Goal: Information Seeking & Learning: Learn about a topic

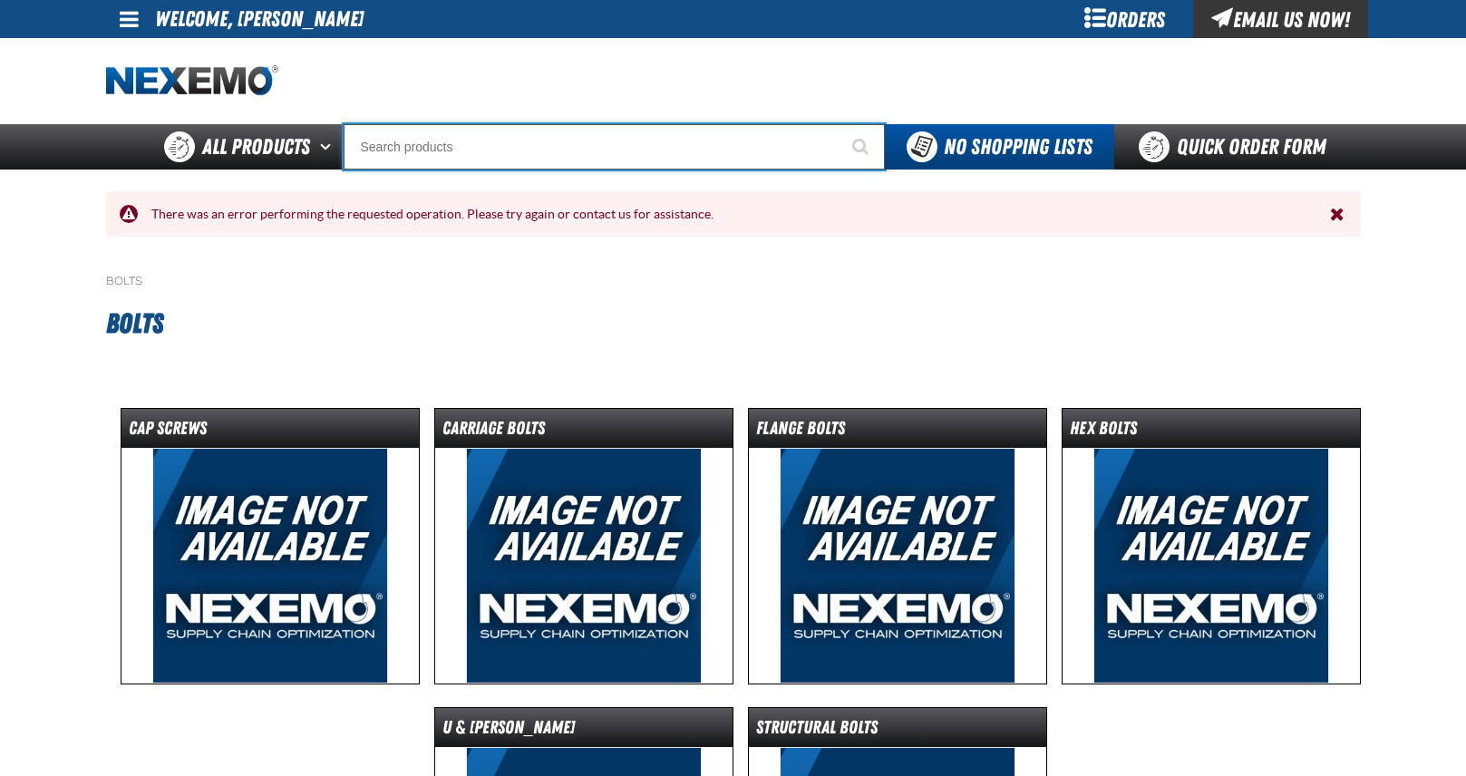
click at [442, 147] on input "Search" at bounding box center [614, 146] width 541 height 45
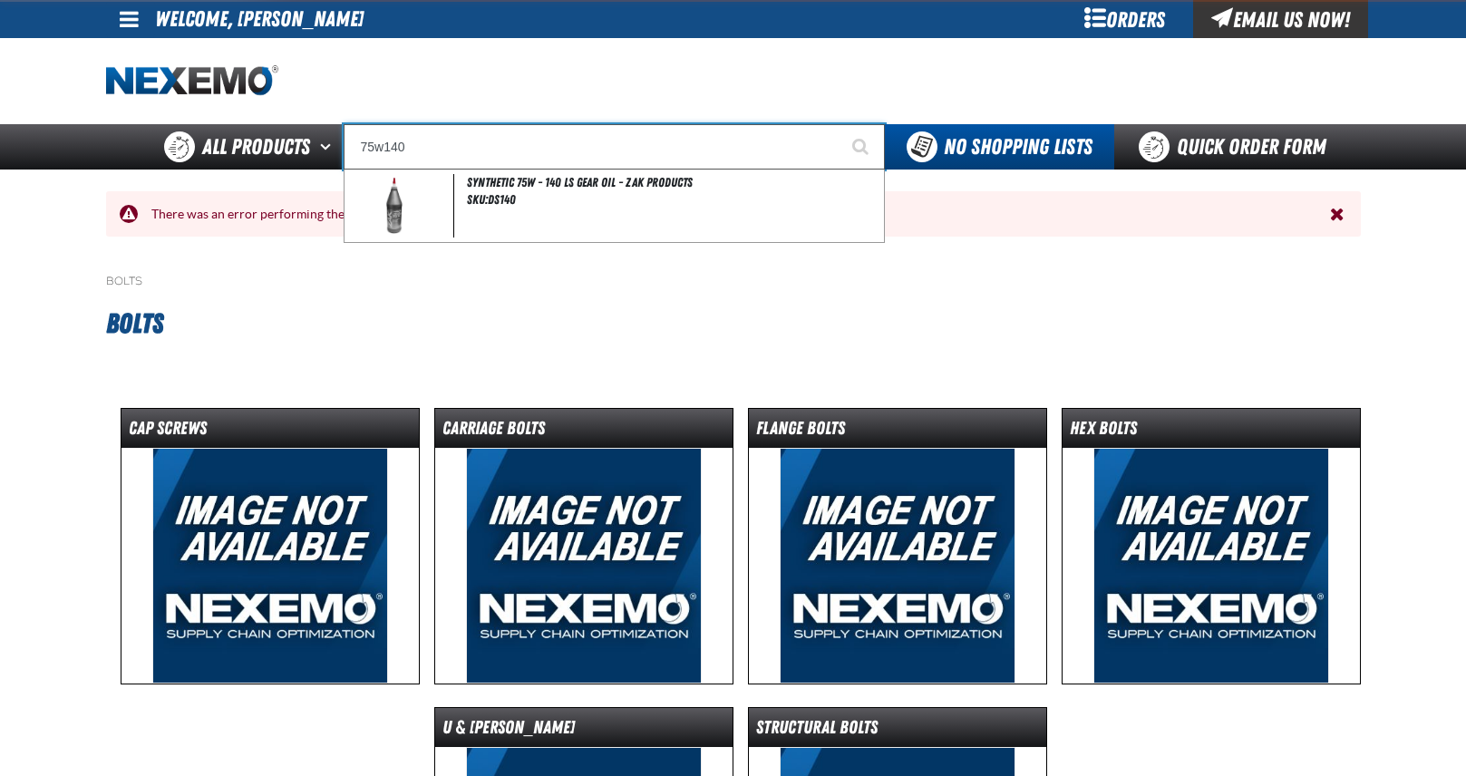
type input "75w140"
click at [840, 124] on button "Start Searching" at bounding box center [862, 146] width 45 height 45
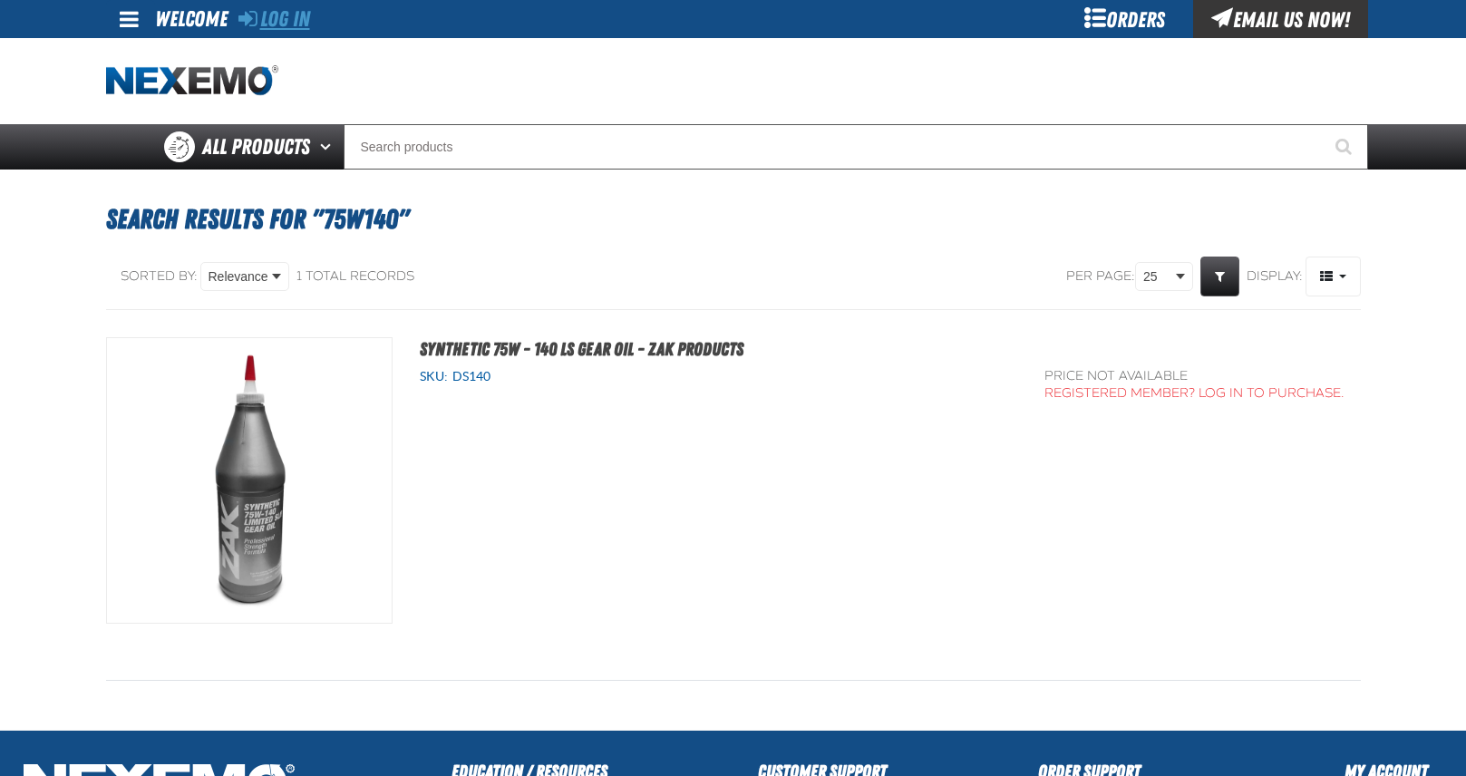
click at [288, 17] on link "Log In" at bounding box center [274, 18] width 72 height 25
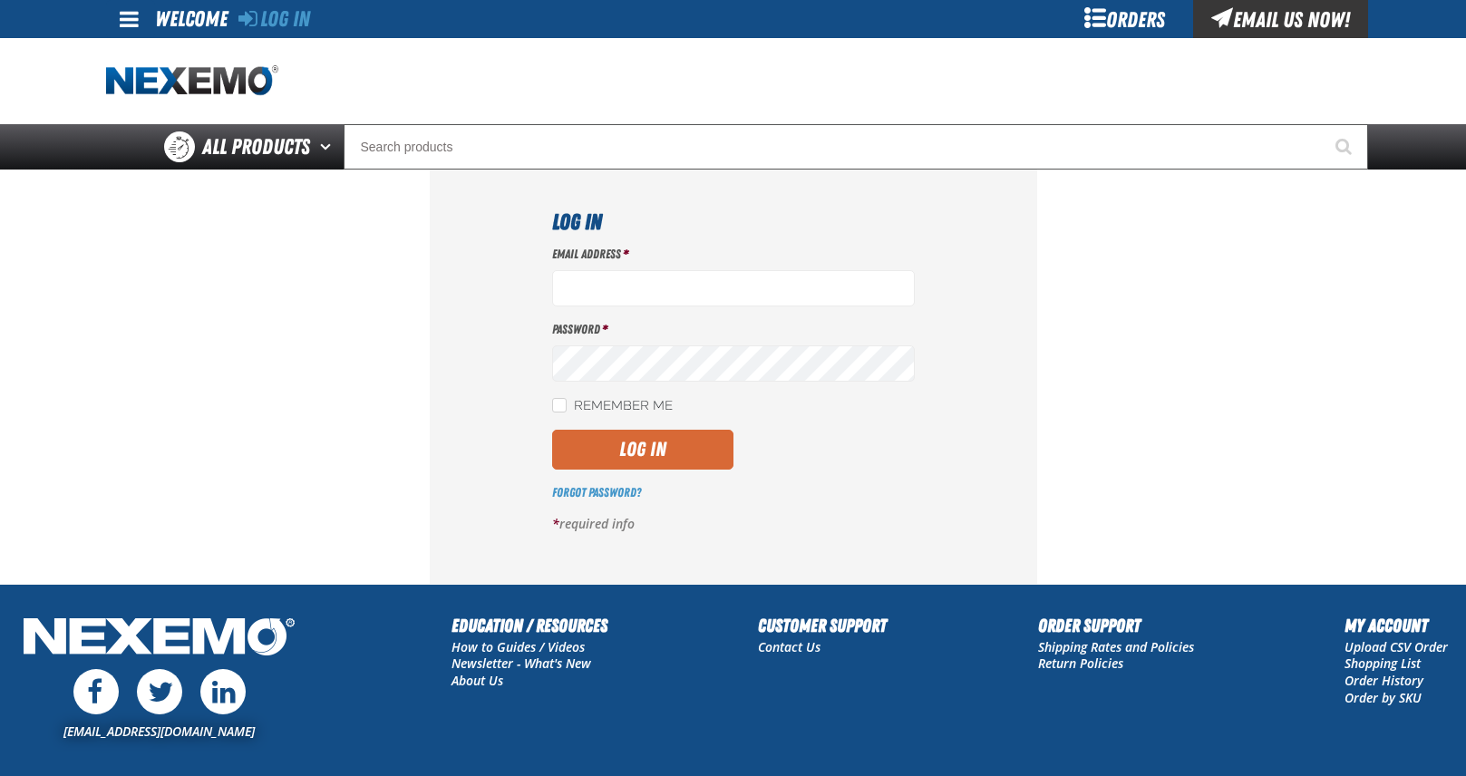
type input "[EMAIL_ADDRESS][DOMAIN_NAME]"
click at [630, 461] on button "Log In" at bounding box center [642, 450] width 181 height 40
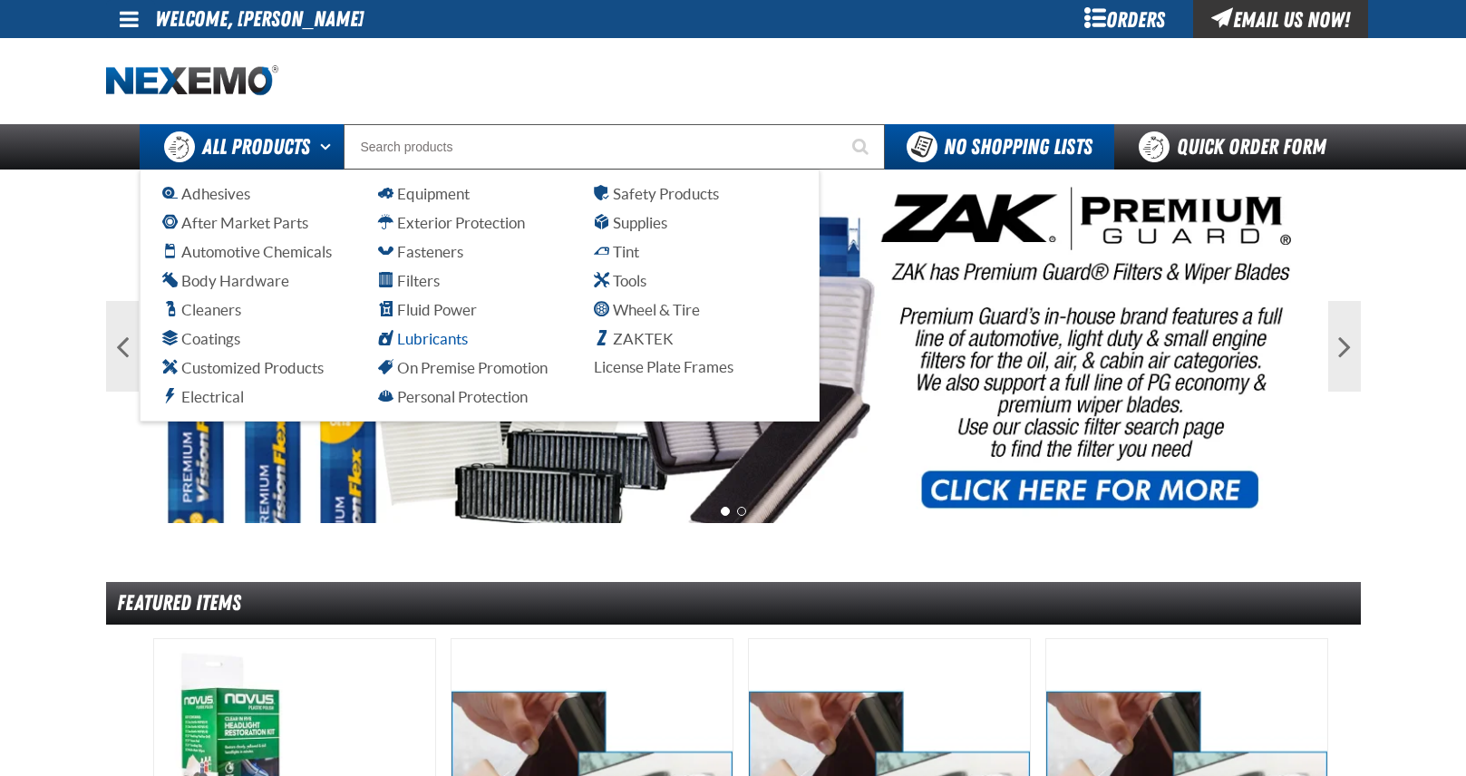
click at [420, 332] on span "Lubricants" at bounding box center [423, 338] width 90 height 17
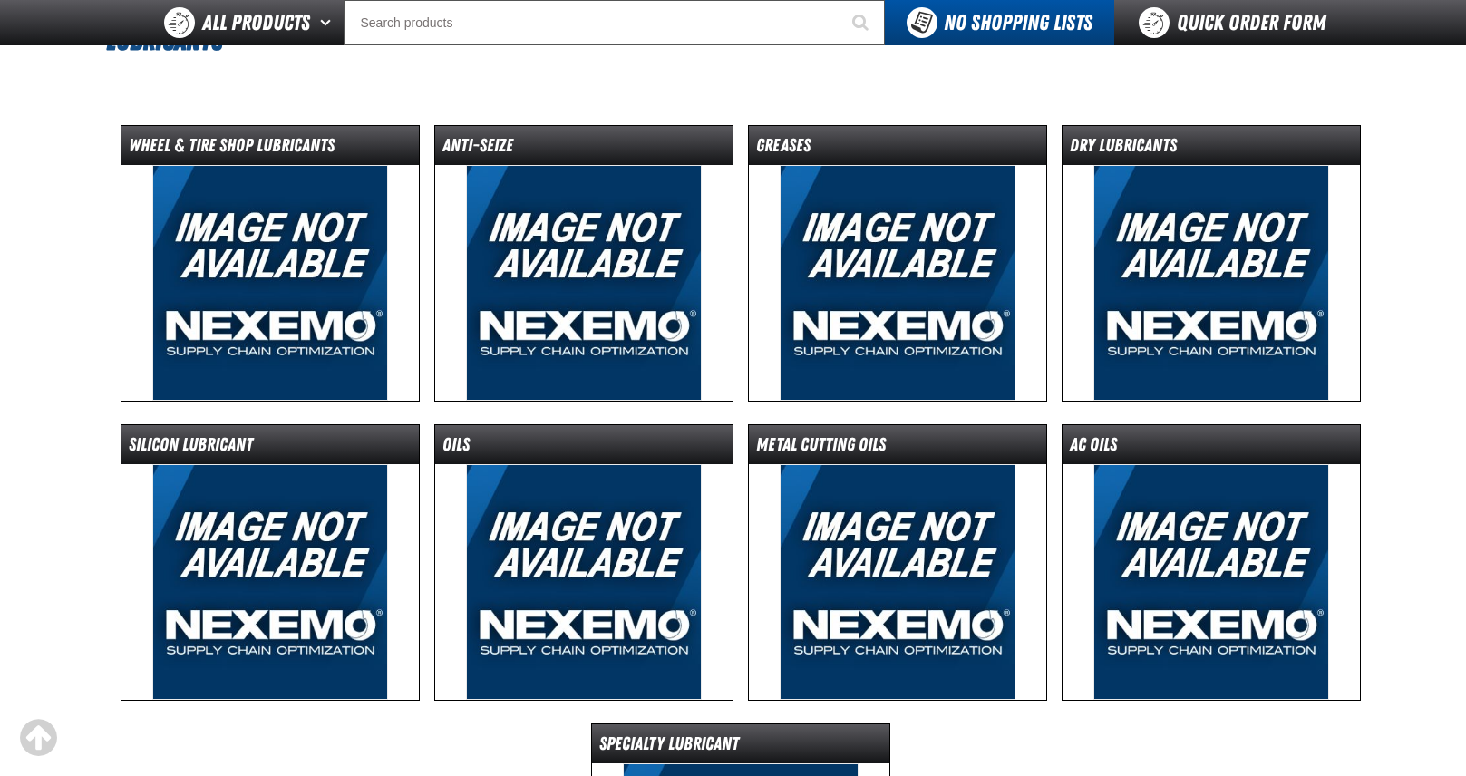
scroll to position [181, 0]
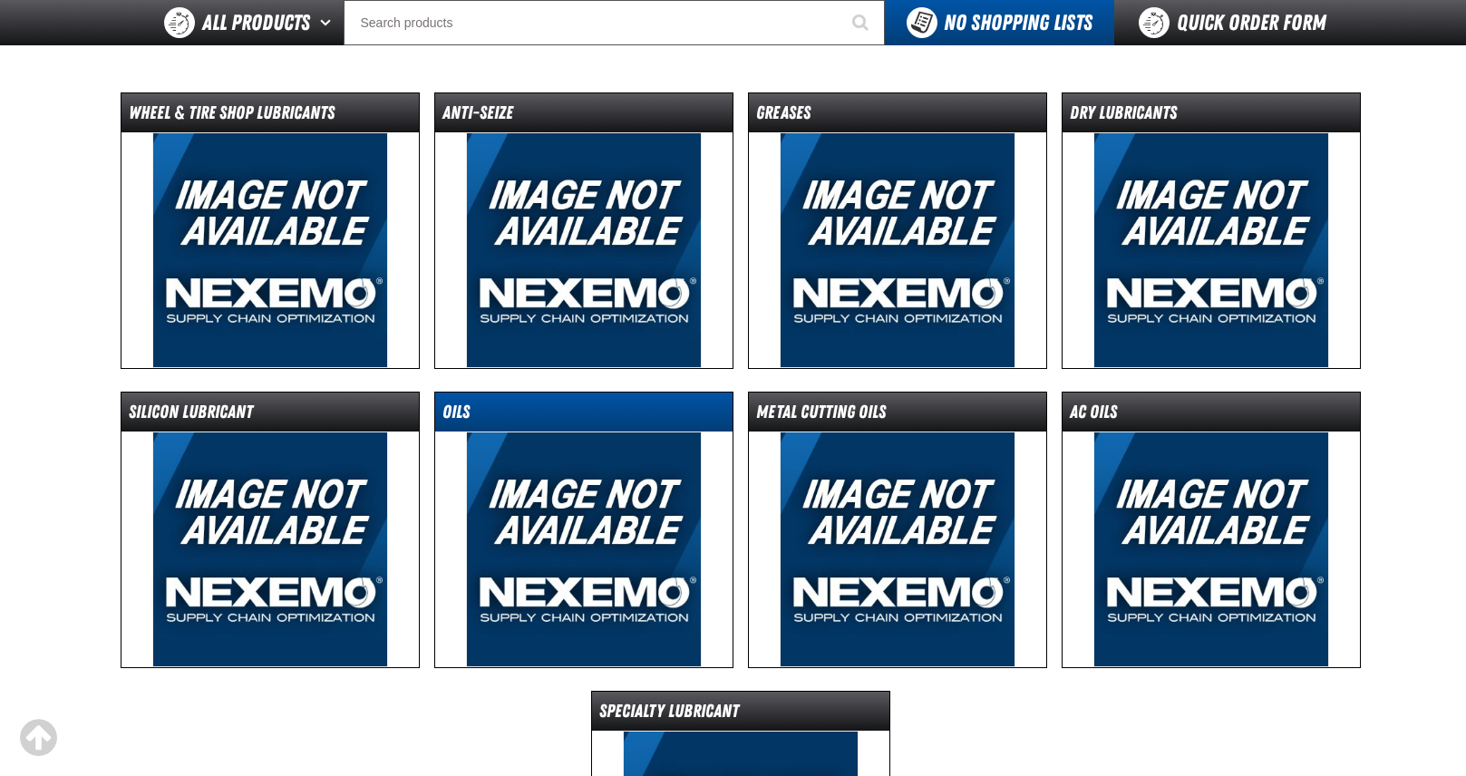
click at [541, 417] on dt "Oils" at bounding box center [583, 416] width 297 height 32
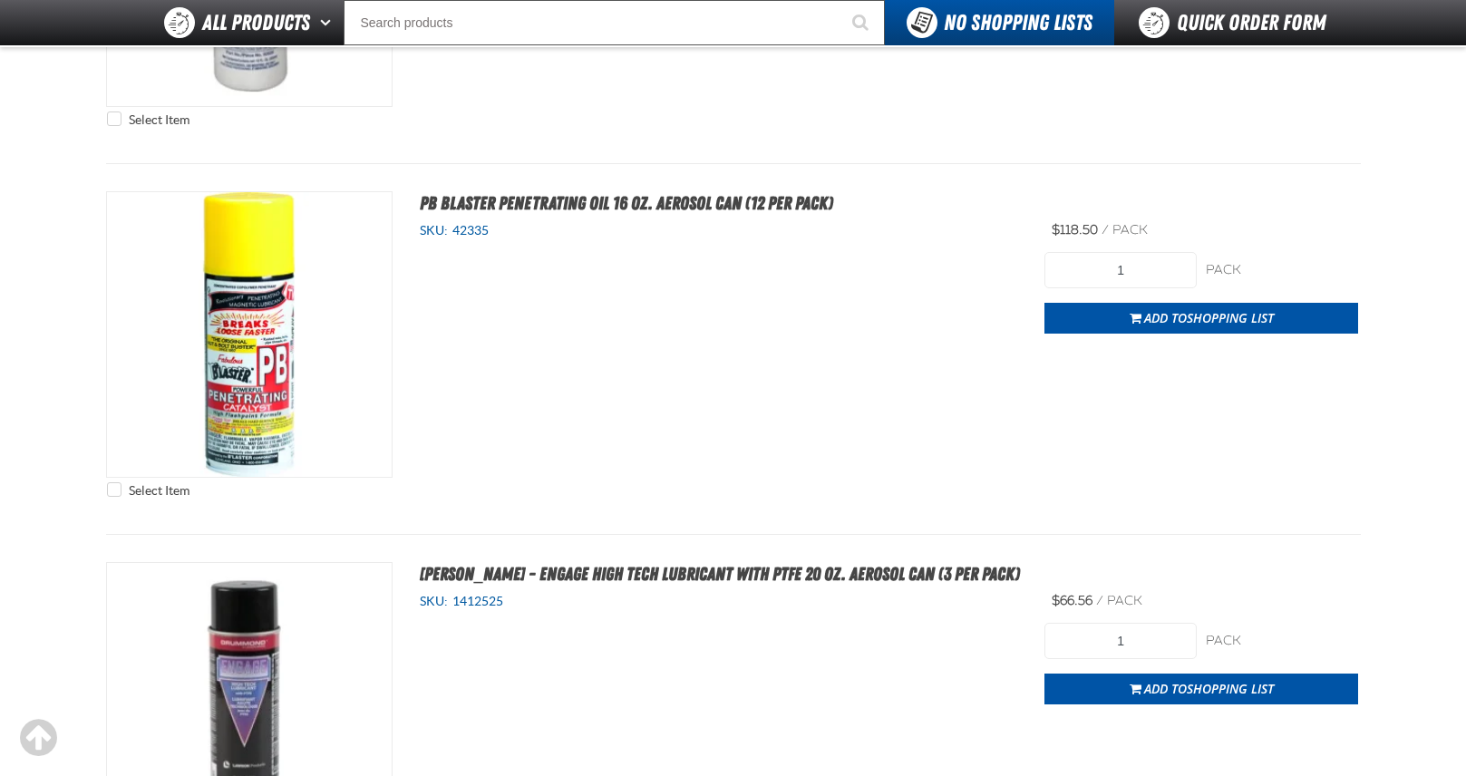
scroll to position [1269, 0]
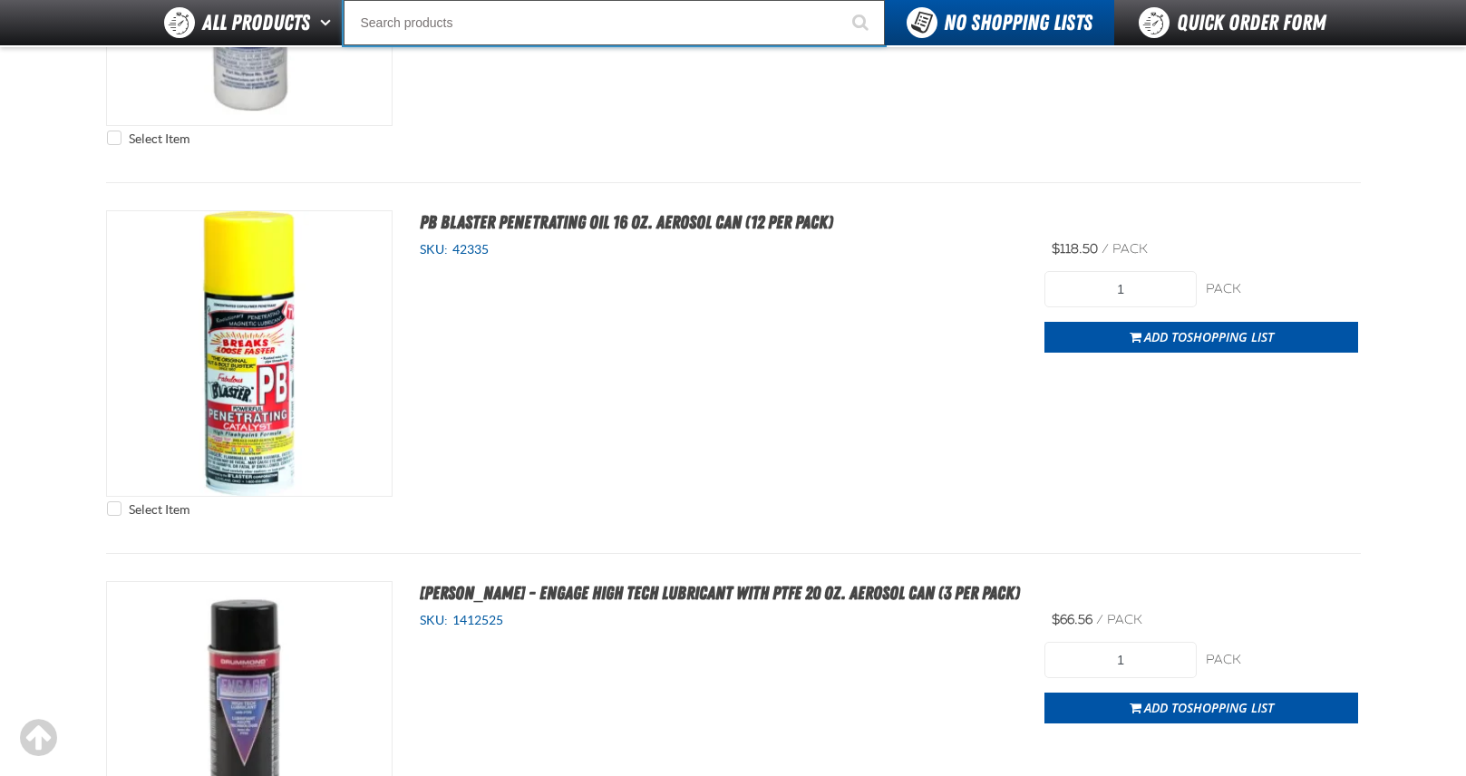
click at [586, 15] on input "Search" at bounding box center [614, 22] width 541 height 45
type input "0"
type input "0 DOWN"
type input "0w16"
click at [840, 0] on button "Start Searching" at bounding box center [862, 22] width 45 height 45
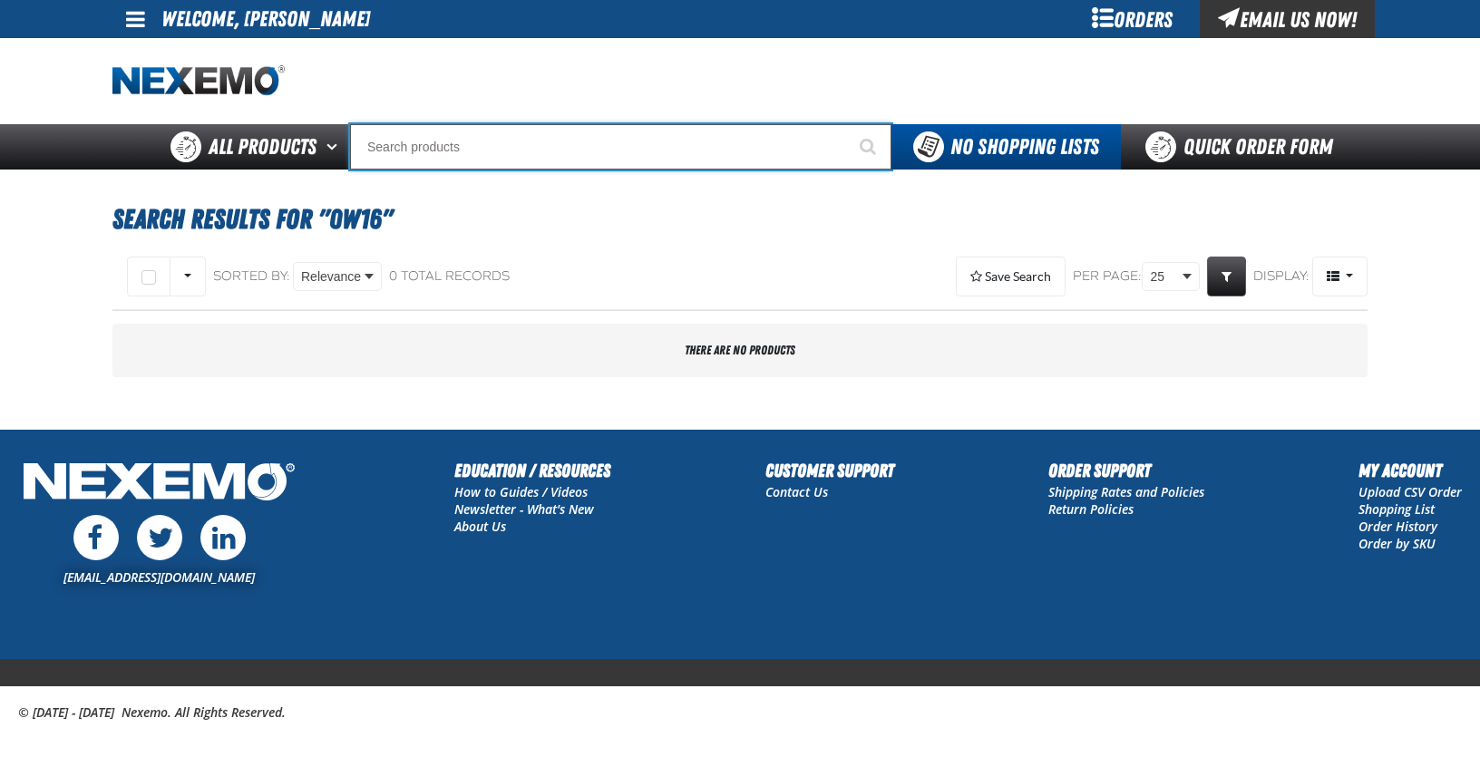
click at [554, 151] on input "Search" at bounding box center [620, 146] width 541 height 45
type input "5w30"
click at [846, 124] on button "Start Searching" at bounding box center [868, 146] width 45 height 45
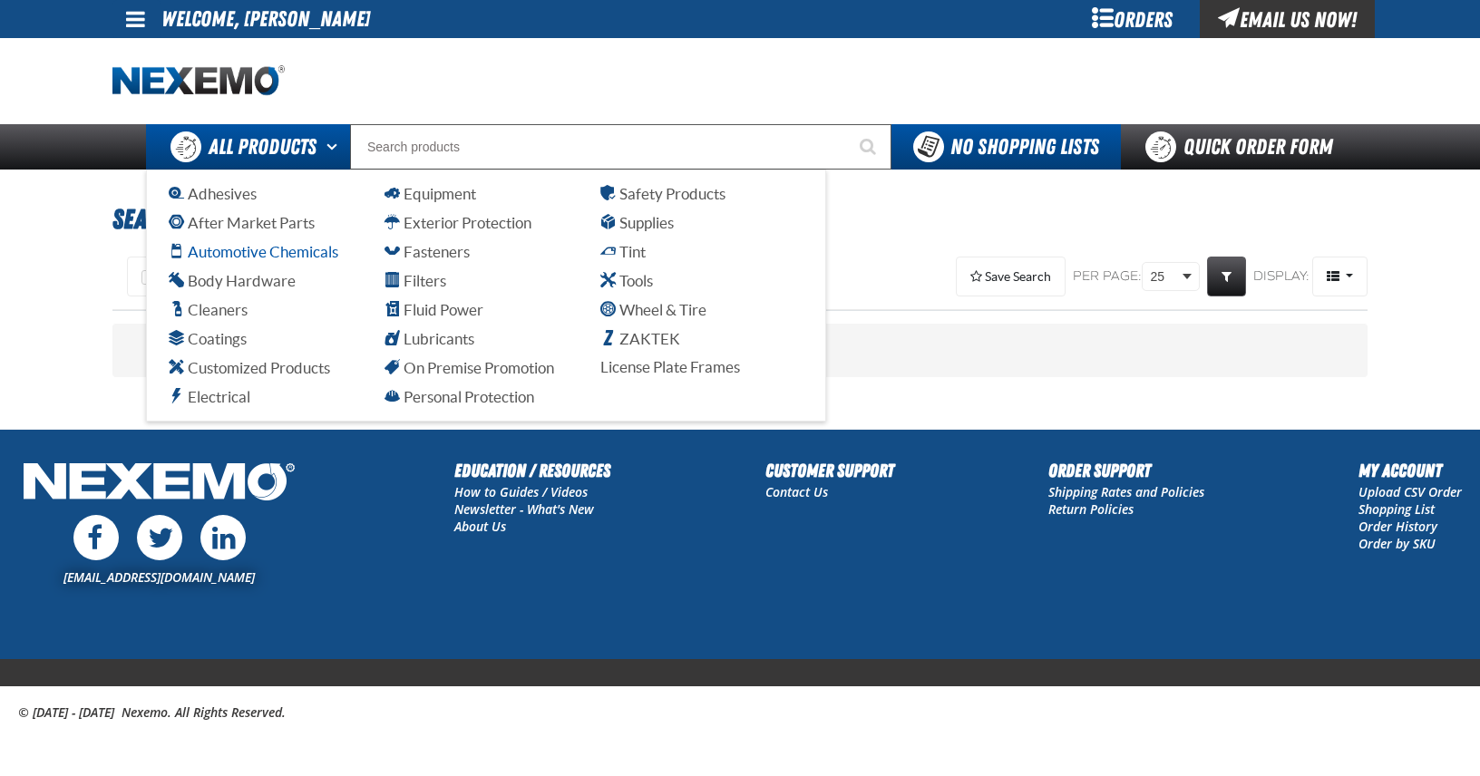
click at [237, 253] on span "Automotive Chemicals" at bounding box center [254, 251] width 170 height 17
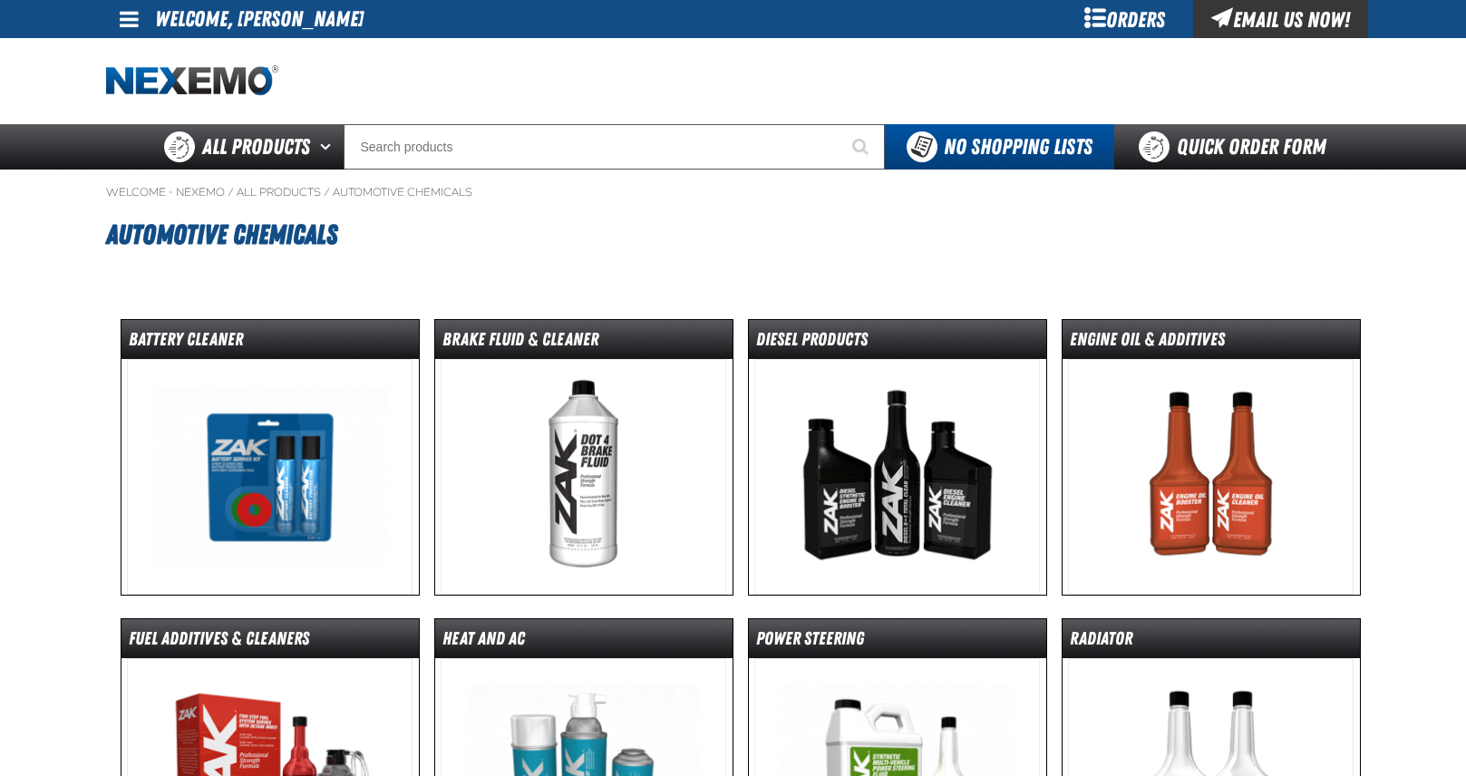
click at [1210, 394] on img at bounding box center [1211, 477] width 286 height 236
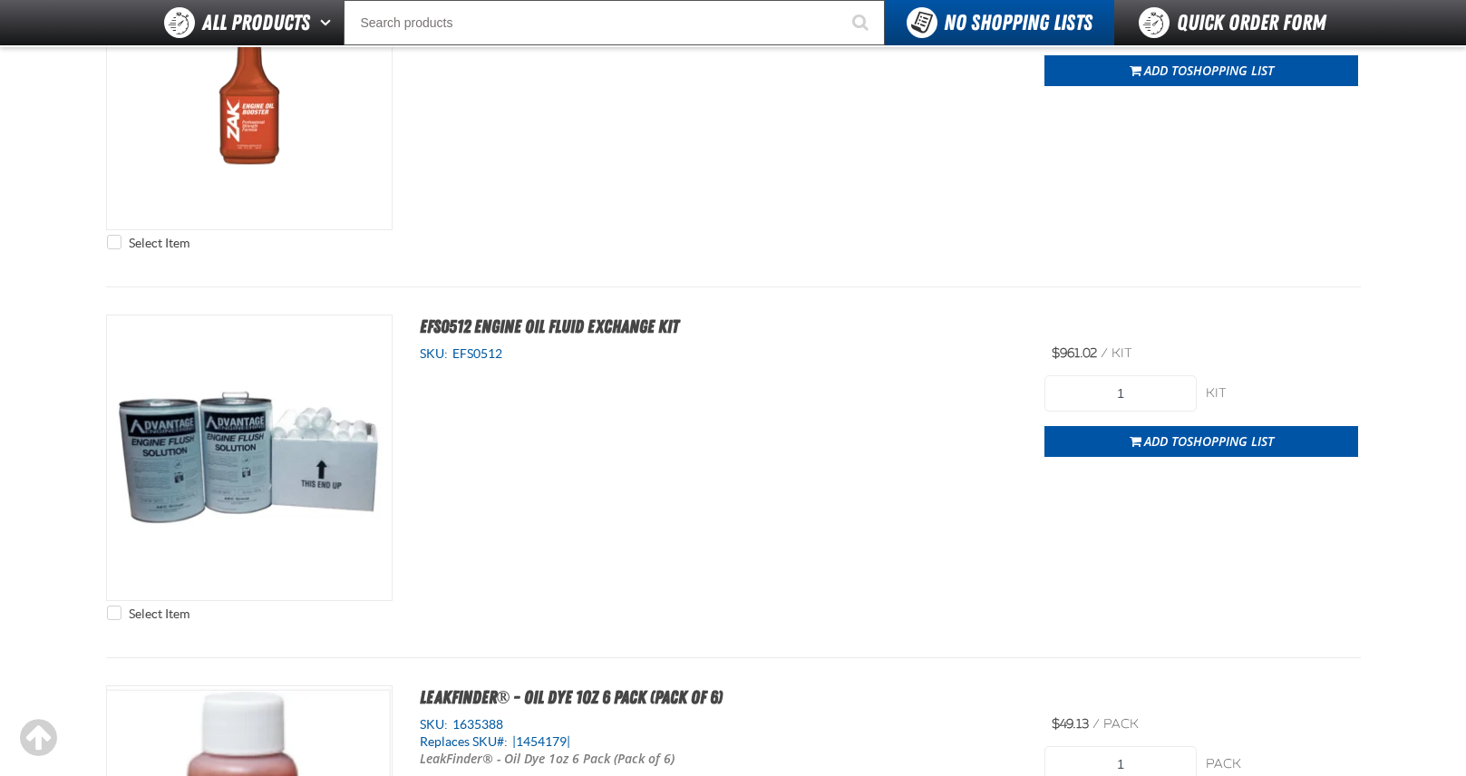
scroll to position [816, 0]
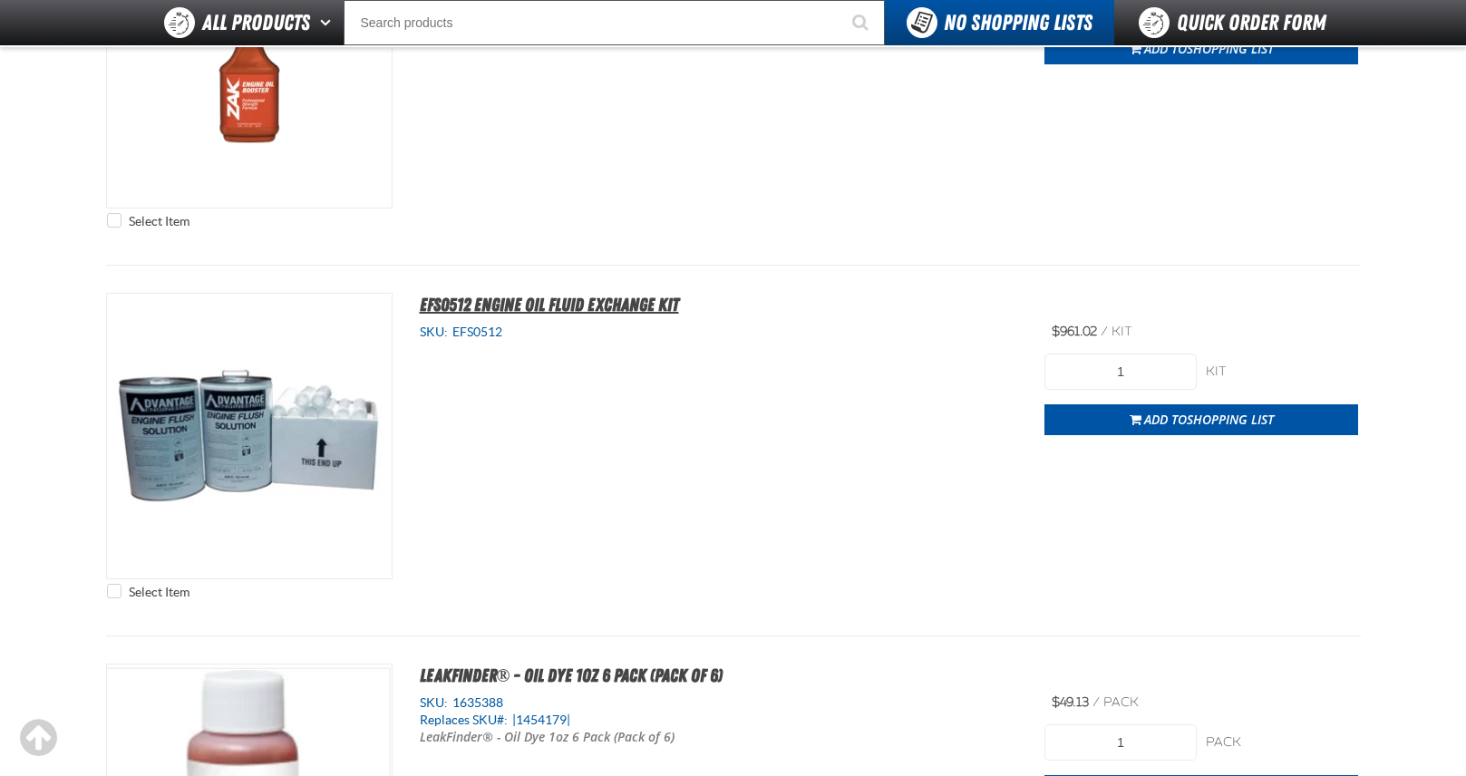
click at [475, 297] on span "EFS0512 Engine Oil Fluid Exchange Kit" at bounding box center [549, 305] width 259 height 22
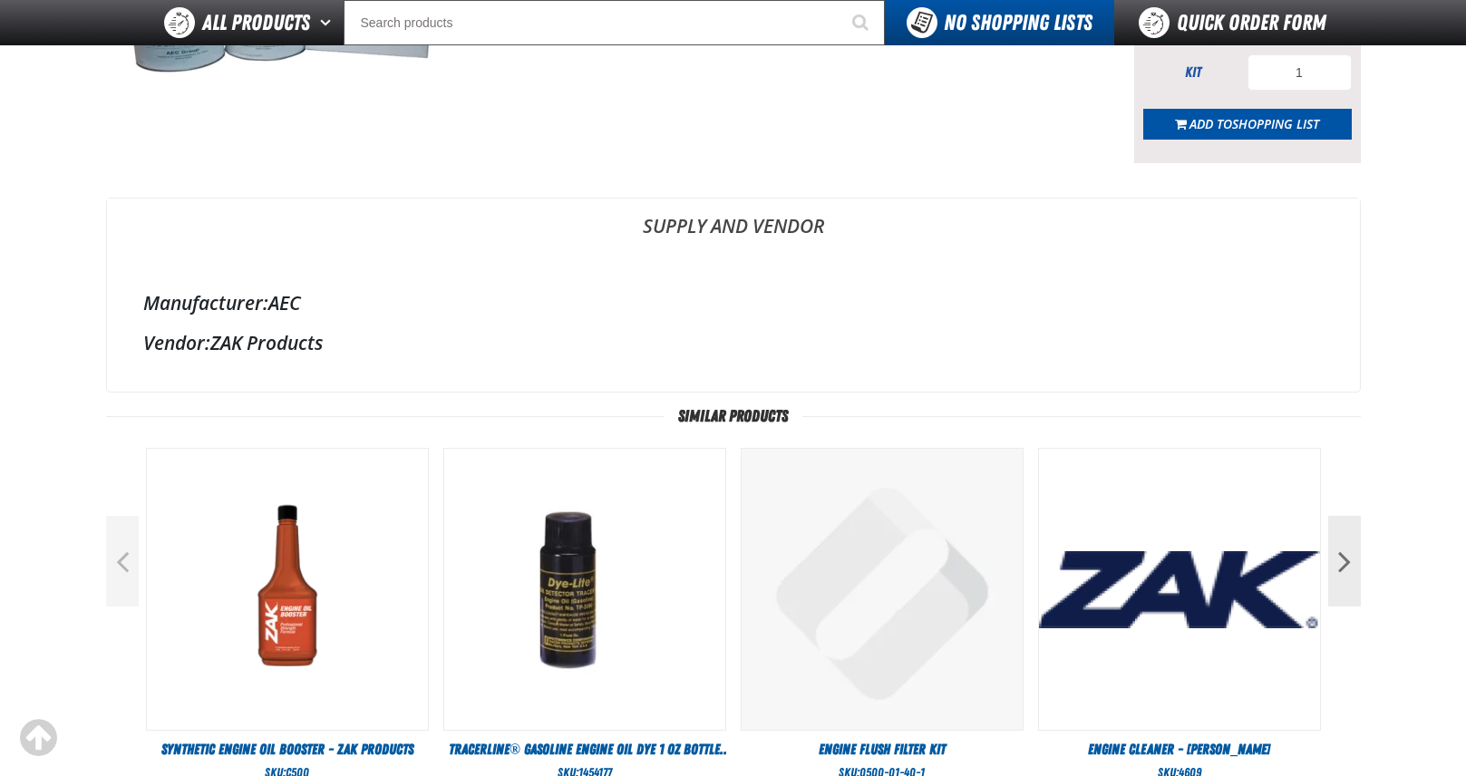
scroll to position [123, 0]
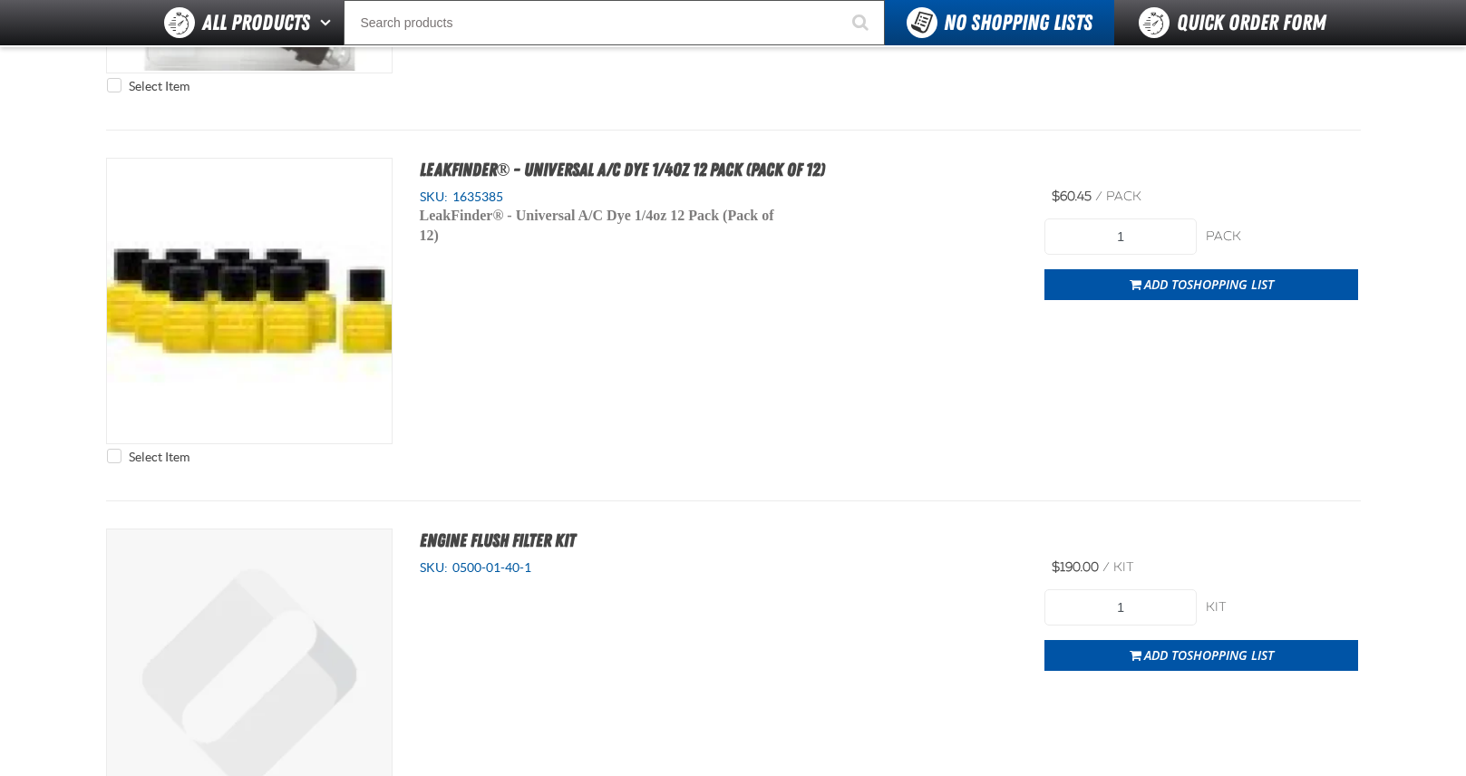
scroll to position [3899, 0]
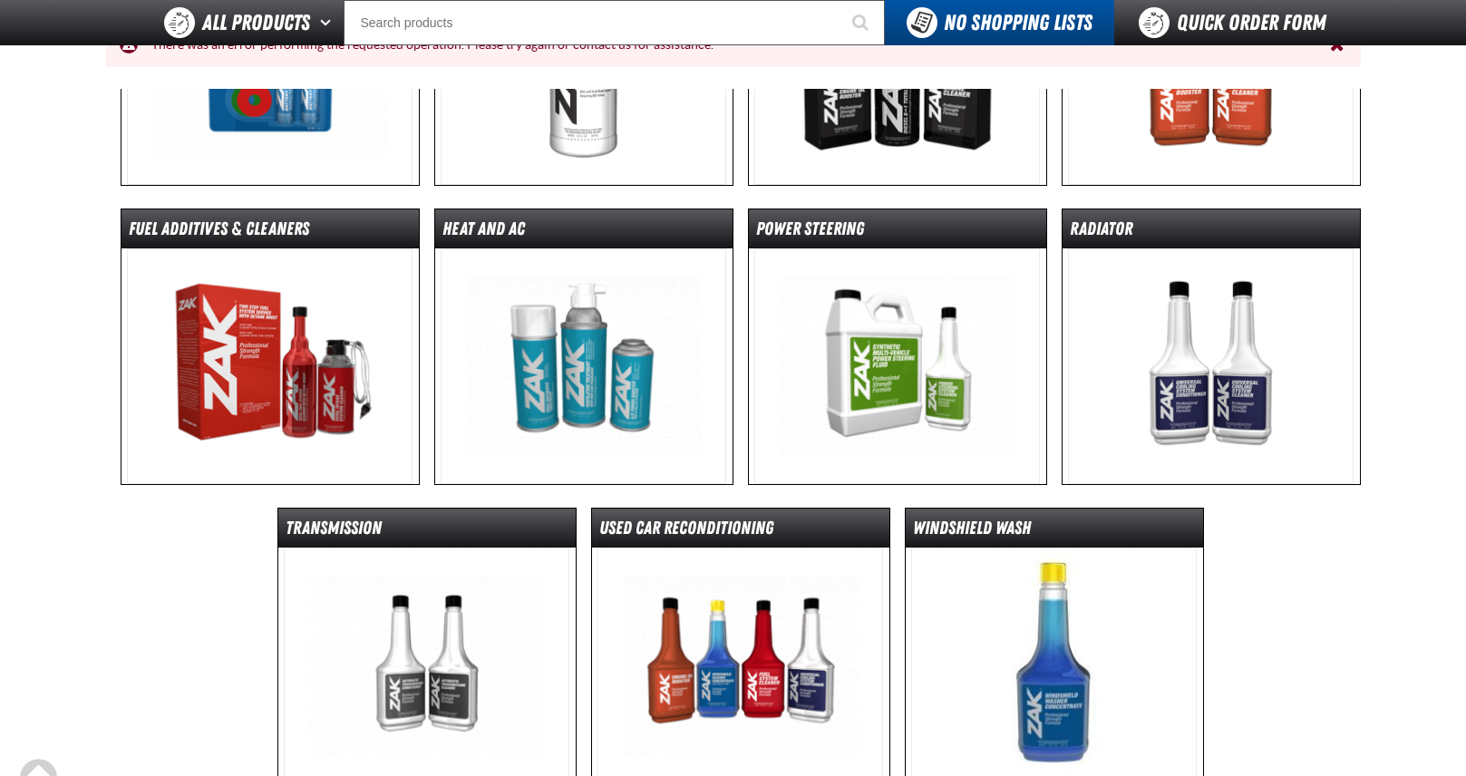
scroll to position [542, 0]
